Goal: Task Accomplishment & Management: Use online tool/utility

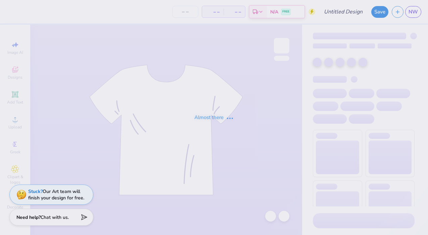
type input "Phi Mu Tank"
type input "70"
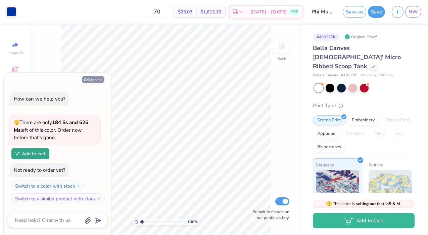
click at [98, 80] on icon "button" at bounding box center [100, 80] width 4 height 4
type textarea "x"
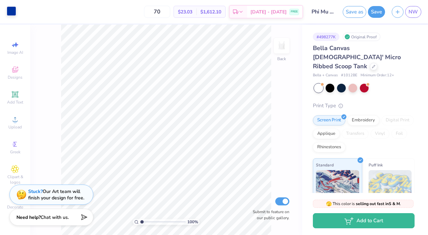
click at [11, 11] on div at bounding box center [11, 10] width 9 height 9
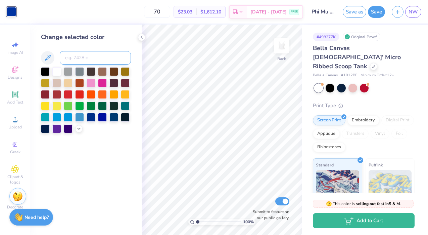
click at [78, 58] on input at bounding box center [95, 57] width 71 height 13
paste input "1012BE"
type input "1012BE"
click at [52, 55] on button at bounding box center [47, 57] width 13 height 13
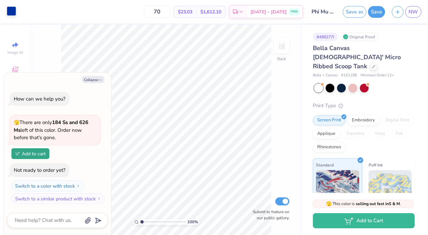
click at [15, 14] on div at bounding box center [11, 10] width 9 height 9
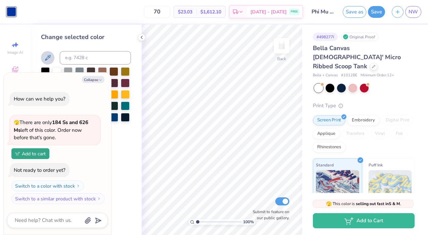
click at [51, 55] on icon at bounding box center [48, 58] width 8 height 8
click at [49, 56] on icon at bounding box center [48, 58] width 6 height 6
click at [91, 81] on button "Collapse" at bounding box center [93, 79] width 23 height 7
type textarea "x"
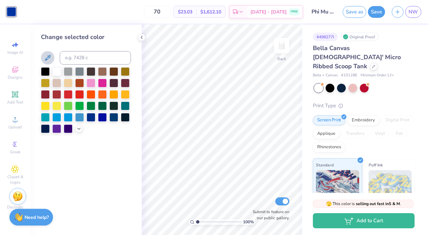
click at [50, 55] on icon at bounding box center [48, 58] width 8 height 8
drag, startPoint x: 1, startPoint y: 29, endPoint x: 86, endPoint y: 28, distance: 84.7
click at [88, 29] on div "Art colors 70 $23.03 Per Item $1,612.10 Total Est. Delivery Aug 29 - Sep 1 FREE…" at bounding box center [214, 117] width 428 height 235
click at [86, 28] on div "Change selected color" at bounding box center [86, 130] width 112 height 210
click at [14, 123] on div "Upload" at bounding box center [15, 123] width 24 height 20
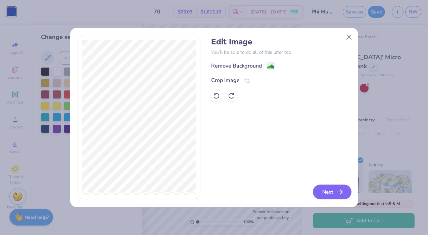
click at [336, 198] on button "Next" at bounding box center [332, 191] width 39 height 15
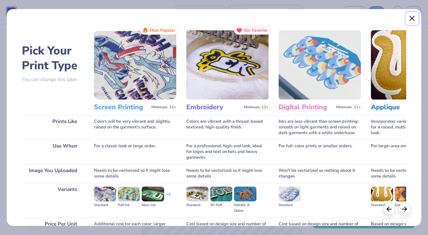
click at [414, 17] on button "Close" at bounding box center [412, 18] width 13 height 13
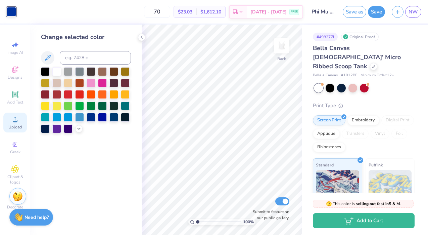
click at [13, 121] on icon at bounding box center [15, 119] width 5 height 5
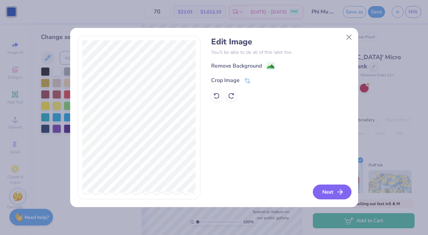
click at [333, 193] on button "Next" at bounding box center [332, 191] width 39 height 15
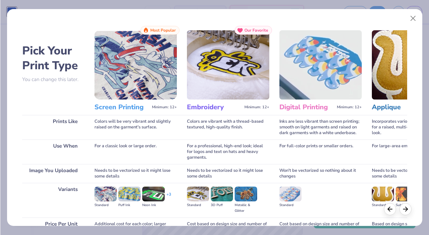
scroll to position [67, 0]
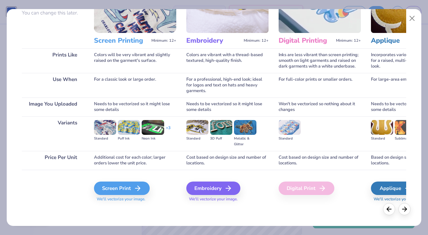
click at [124, 196] on div "Screen Print We'll vectorize your image." at bounding box center [135, 191] width 82 height 20
click at [123, 189] on div "Screen Print" at bounding box center [123, 187] width 56 height 13
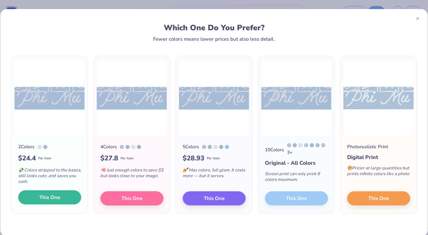
click at [66, 198] on button "This One" at bounding box center [49, 197] width 63 height 14
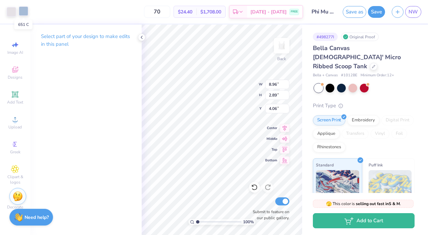
click at [25, 14] on div at bounding box center [23, 10] width 9 height 9
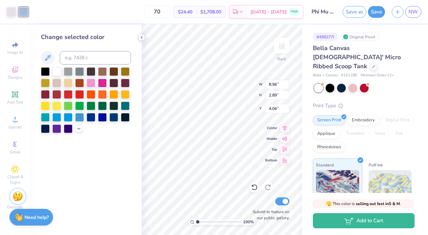
click at [142, 37] on icon at bounding box center [141, 37] width 5 height 5
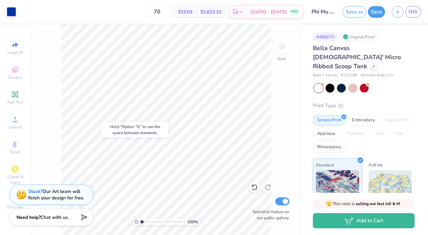
click at [169, 126] on div "Hold “Option ⌥” to see the space between elements." at bounding box center [134, 129] width 71 height 19
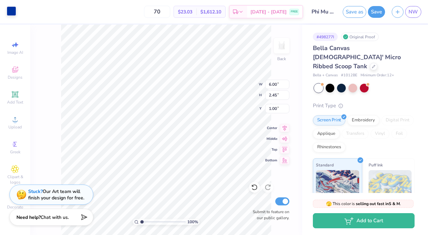
click at [13, 9] on div at bounding box center [11, 10] width 9 height 9
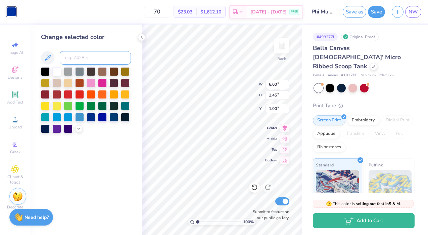
click at [75, 54] on input at bounding box center [95, 57] width 71 height 13
type input "651"
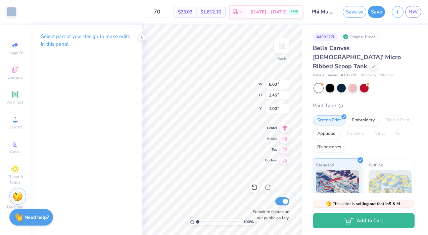
type input "3.41"
type input "1.39"
type input "1.30"
type input "3.38"
type input "1.38"
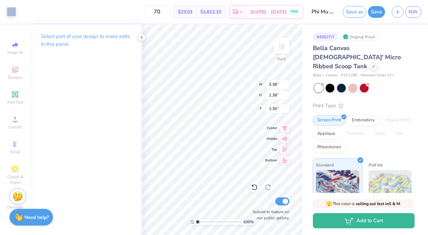
type input "1.31"
click at [142, 38] on polyline at bounding box center [141, 37] width 1 height 3
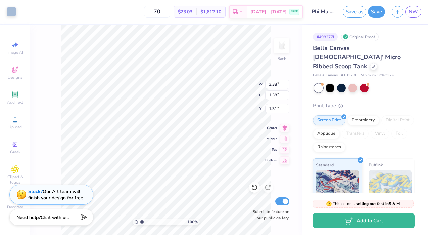
type input "4.05"
type input "1.65"
type input "1.17"
click at [352, 13] on button "Save as" at bounding box center [355, 11] width 24 height 12
